Goal: Task Accomplishment & Management: Manage account settings

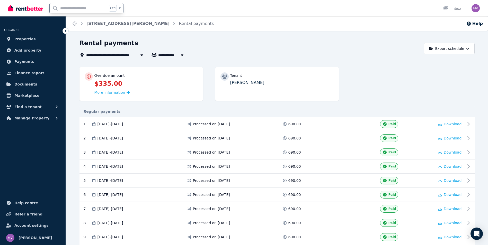
click at [90, 12] on input "text" at bounding box center [79, 8] width 58 height 10
type input "*****"
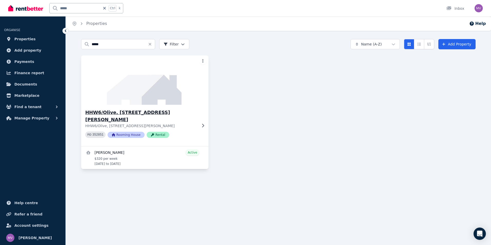
click at [115, 113] on h3 "HHW6/Olive, 109 Lytton Rd" at bounding box center [141, 116] width 112 height 14
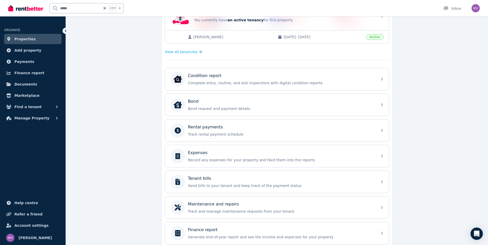
scroll to position [142, 0]
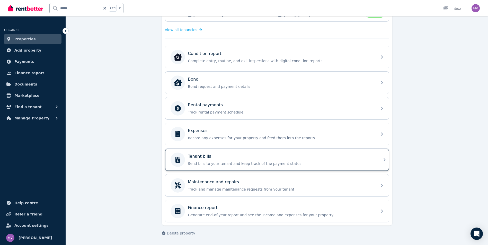
click at [256, 161] on p "Send bills to your tenant and keep track of the payment status" at bounding box center [281, 163] width 186 height 5
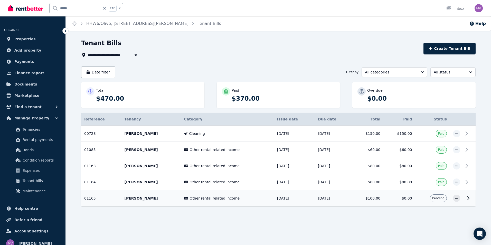
click at [142, 197] on p "Emma Pedley" at bounding box center [151, 198] width 53 height 5
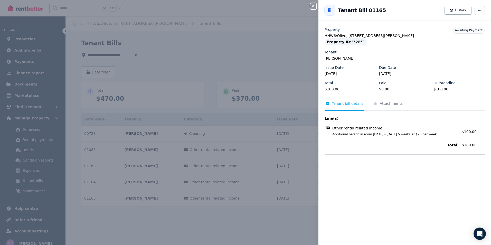
click at [315, 6] on icon "button" at bounding box center [314, 6] width 6 height 4
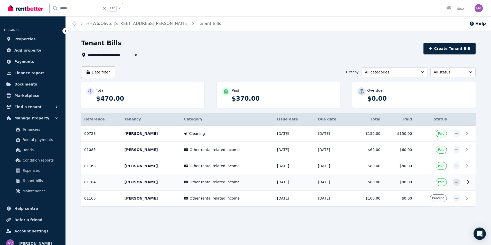
click at [190, 184] on span "Other rental related income" at bounding box center [215, 182] width 50 height 5
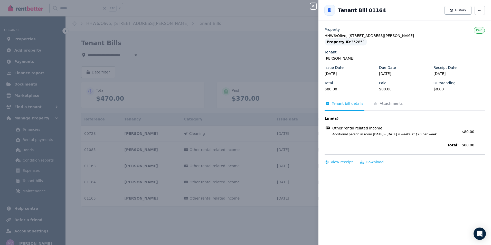
click at [311, 6] on icon "button" at bounding box center [314, 6] width 6 height 4
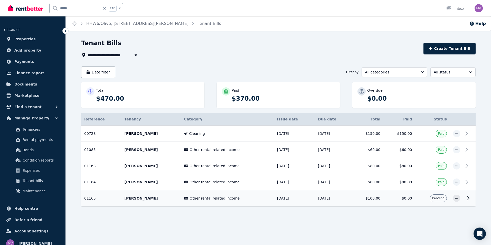
click at [190, 197] on span "Other rental related income" at bounding box center [215, 198] width 50 height 5
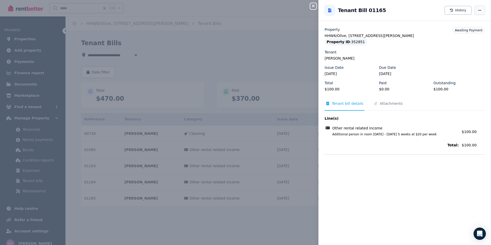
click at [477, 13] on span "button" at bounding box center [480, 10] width 10 height 9
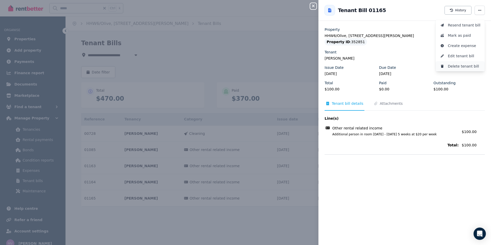
click at [458, 66] on span "Delete tenant bill" at bounding box center [464, 66] width 33 height 6
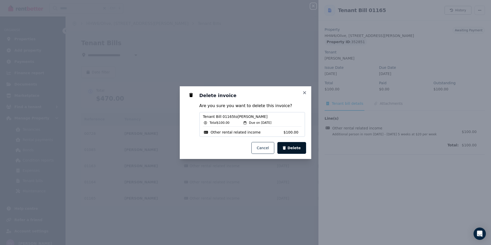
click at [301, 146] on button "Delete" at bounding box center [292, 148] width 29 height 12
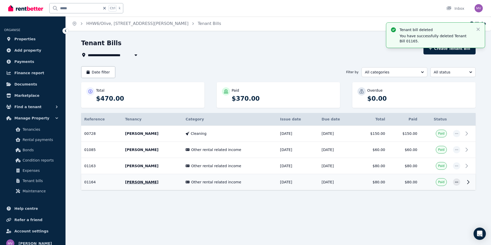
click at [146, 184] on p "Emma Pedley" at bounding box center [152, 182] width 54 height 5
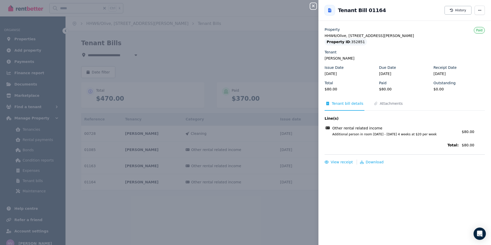
click at [315, 7] on icon "button" at bounding box center [313, 6] width 3 height 3
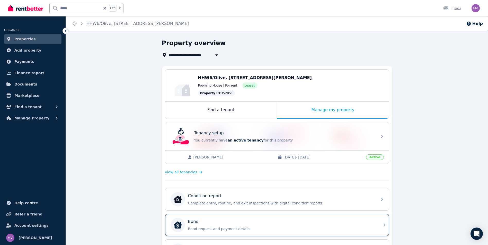
click at [201, 223] on div "Bond" at bounding box center [281, 222] width 186 height 6
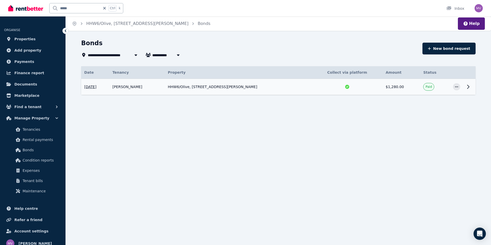
click at [468, 88] on icon at bounding box center [469, 87] width 6 height 6
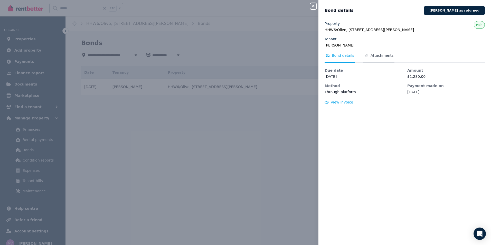
click at [371, 54] on span "Attachments" at bounding box center [382, 55] width 23 height 5
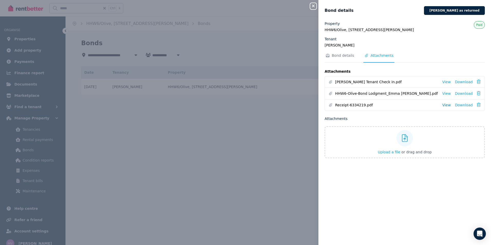
click at [447, 104] on link "View" at bounding box center [447, 105] width 8 height 5
click at [313, 6] on icon "button" at bounding box center [313, 6] width 3 height 3
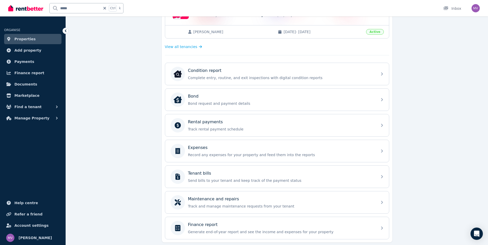
scroll to position [131, 0]
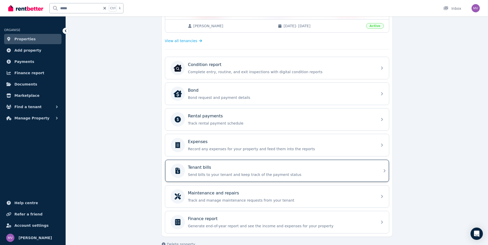
click at [208, 172] on p "Send bills to your tenant and keep track of the payment status" at bounding box center [281, 174] width 186 height 5
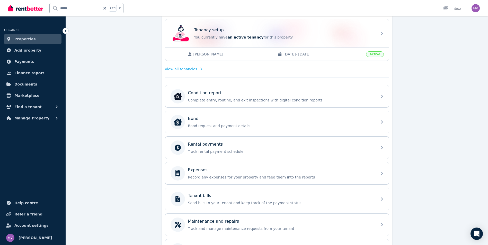
scroll to position [109, 0]
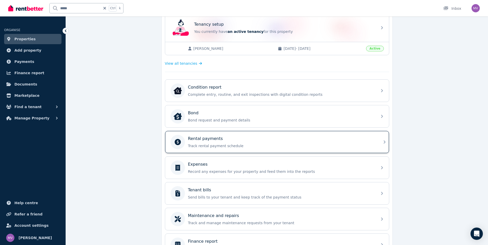
click at [214, 143] on p "Track rental payment schedule" at bounding box center [281, 145] width 186 height 5
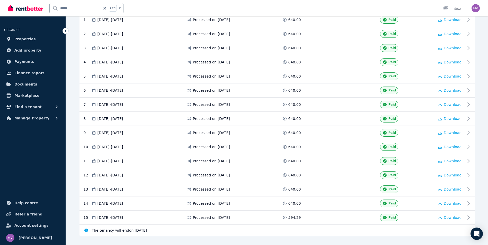
scroll to position [106, 0]
